Goal: Task Accomplishment & Management: Manage account settings

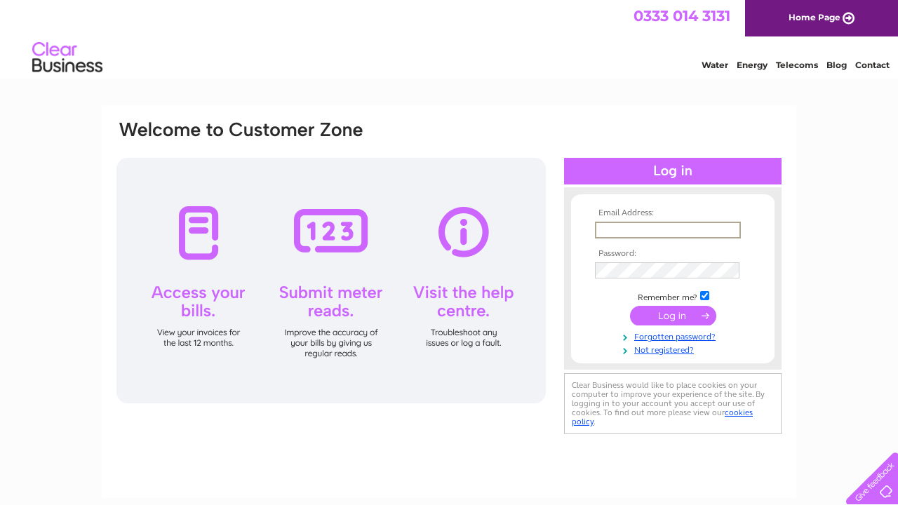
type input "info@labellavista.co.uk"
click at [660, 315] on input "submit" at bounding box center [673, 316] width 86 height 20
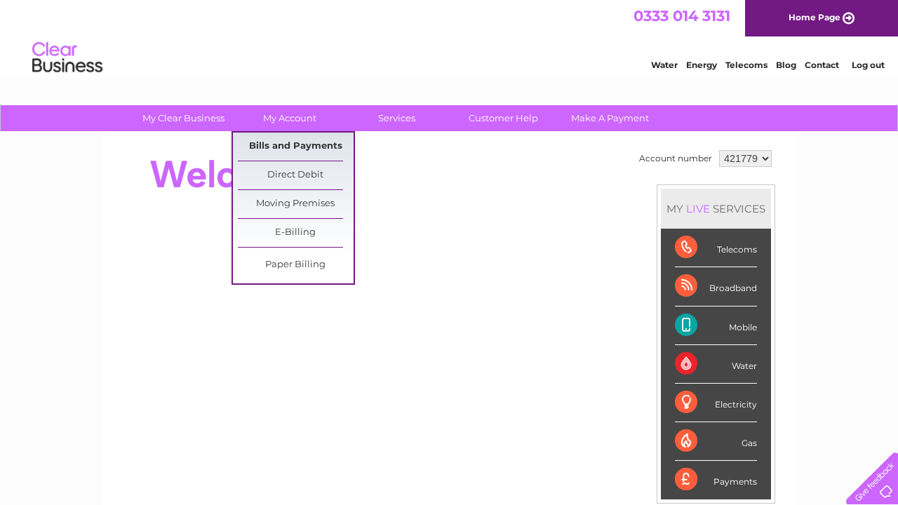
click at [286, 147] on link "Bills and Payments" at bounding box center [296, 147] width 116 height 28
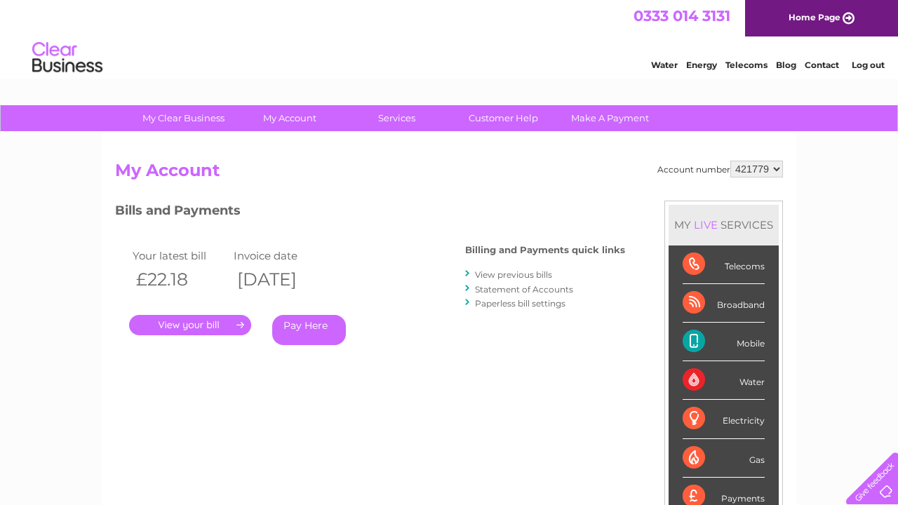
click at [197, 326] on link "." at bounding box center [190, 325] width 122 height 20
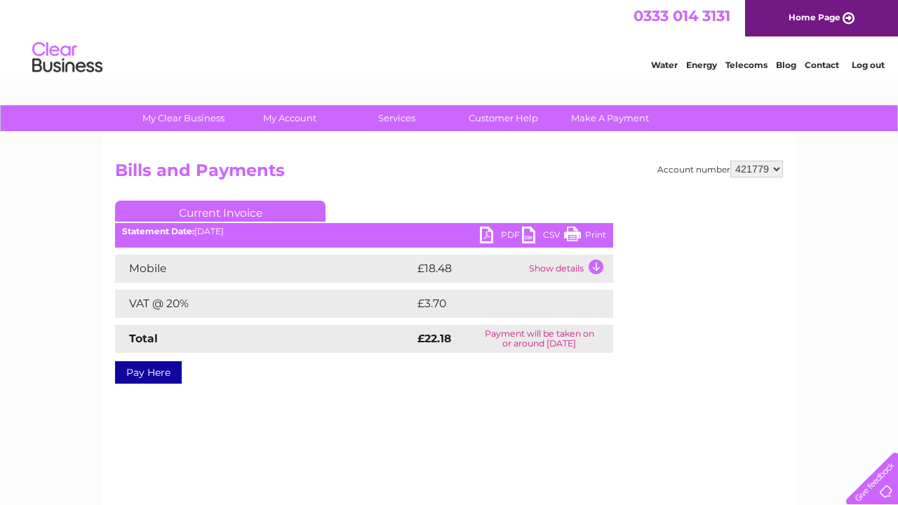
click at [502, 235] on link "PDF" at bounding box center [501, 237] width 42 height 20
